Goal: Task Accomplishment & Management: Complete application form

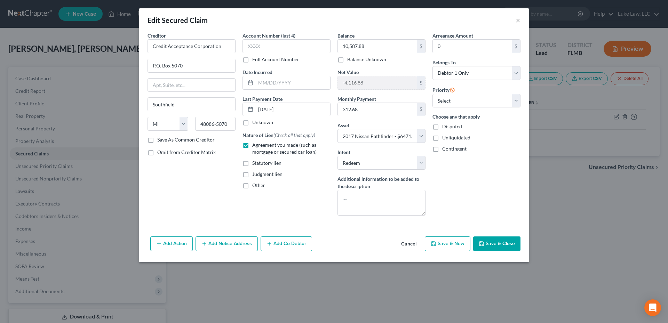
select select "23"
select select "16"
select select "1"
select select "0"
click at [504, 248] on button "Save & Close" at bounding box center [496, 243] width 47 height 15
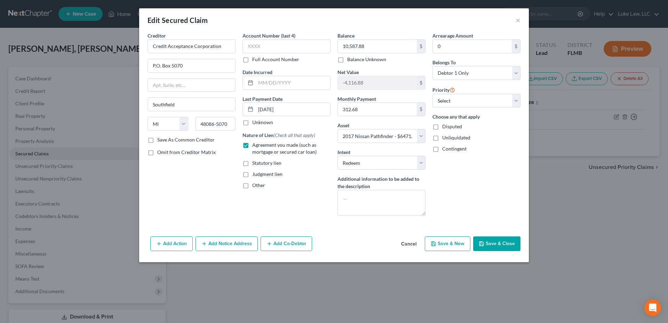
select select
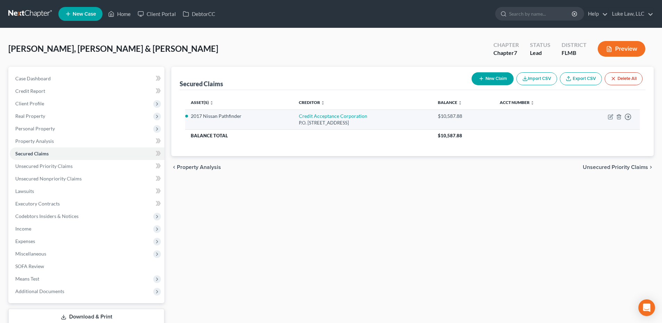
click at [608, 116] on td "Move to E Move to F Move to G Move to Notice Only" at bounding box center [607, 120] width 66 height 20
click at [609, 117] on icon "button" at bounding box center [611, 117] width 6 height 6
select select "23"
select select "1"
select select "0"
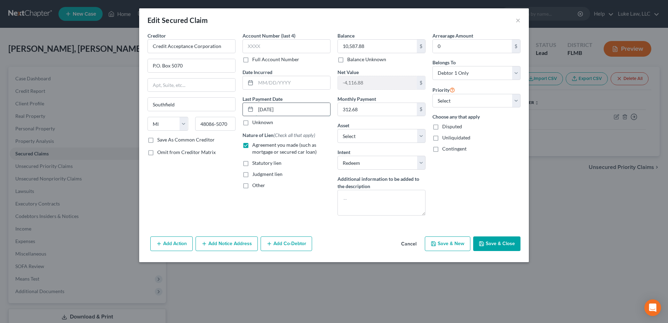
click at [286, 108] on input "[DATE]" at bounding box center [293, 109] width 74 height 13
type input "0"
type input "[DATE]"
click at [495, 240] on button "Save & Close" at bounding box center [496, 243] width 47 height 15
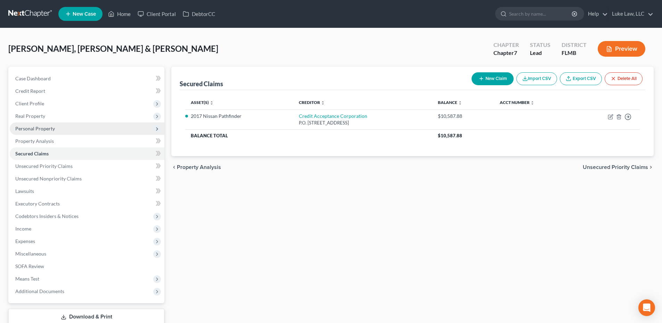
click at [53, 130] on span "Personal Property" at bounding box center [35, 129] width 40 height 6
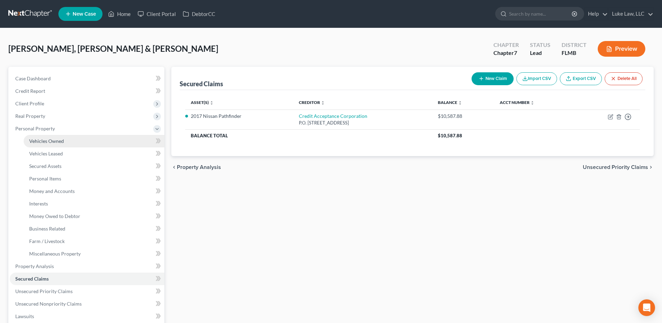
click at [58, 143] on span "Vehicles Owned" at bounding box center [46, 141] width 35 height 6
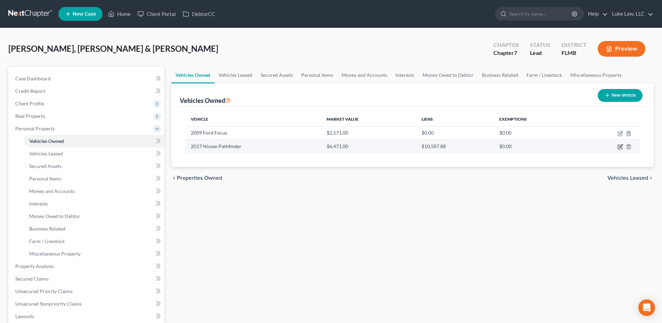
click at [619, 147] on icon "button" at bounding box center [621, 147] width 6 height 6
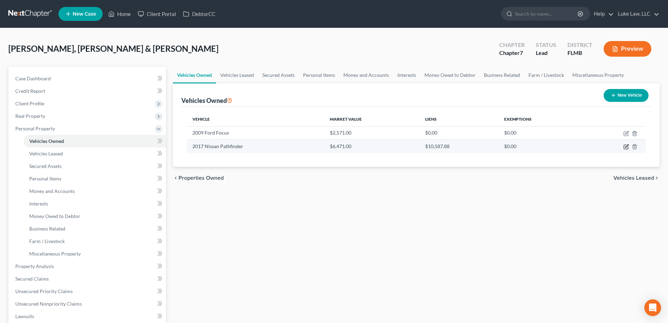
select select "0"
select select "9"
select select "2"
select select "0"
select select "23"
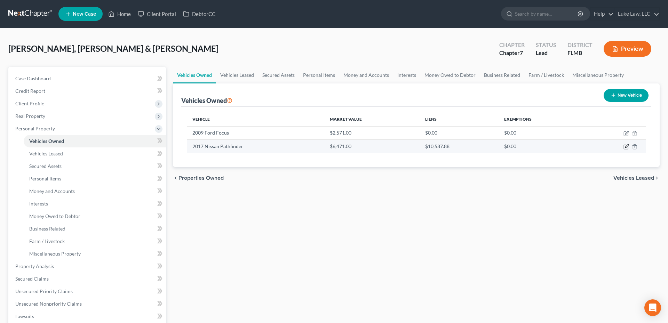
select select "0"
select select "1"
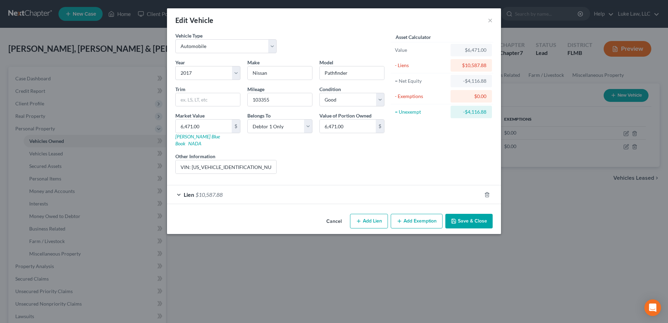
click at [179, 186] on div "Lien $10,587.88" at bounding box center [324, 194] width 314 height 18
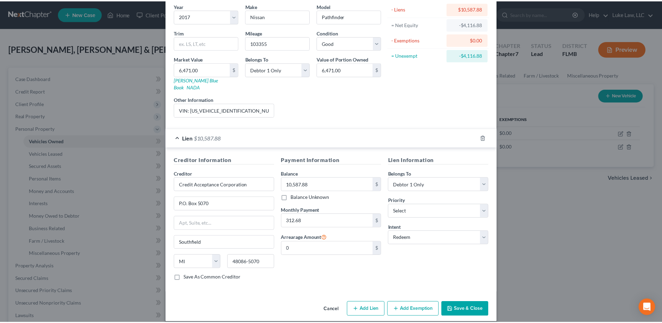
scroll to position [57, 0]
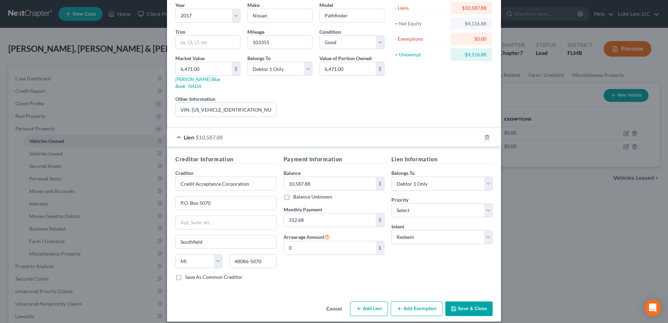
click at [466, 301] on button "Save & Close" at bounding box center [468, 308] width 47 height 15
